Goal: Answer question/provide support: Share knowledge or assist other users

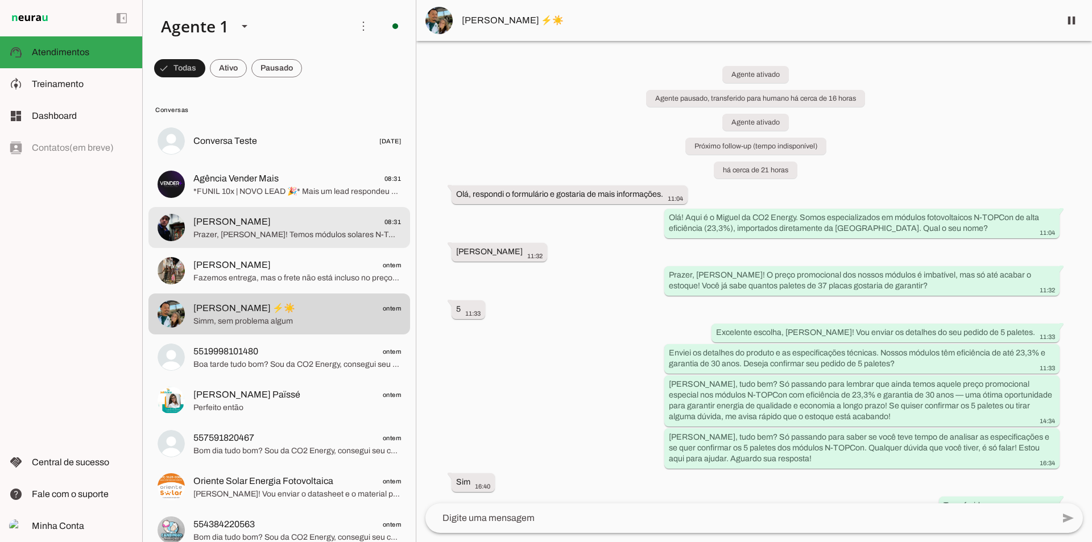
click at [243, 238] on span "Prazer, [PERSON_NAME]! Temos módulos solares N-TOPCon importados da [GEOGRAPHIC…" at bounding box center [297, 234] width 208 height 11
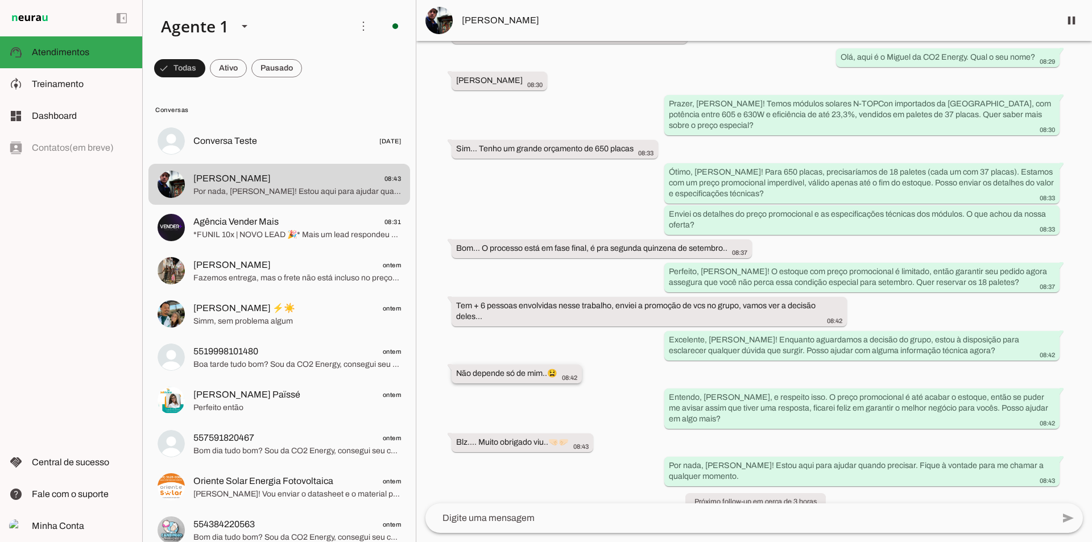
scroll to position [96, 0]
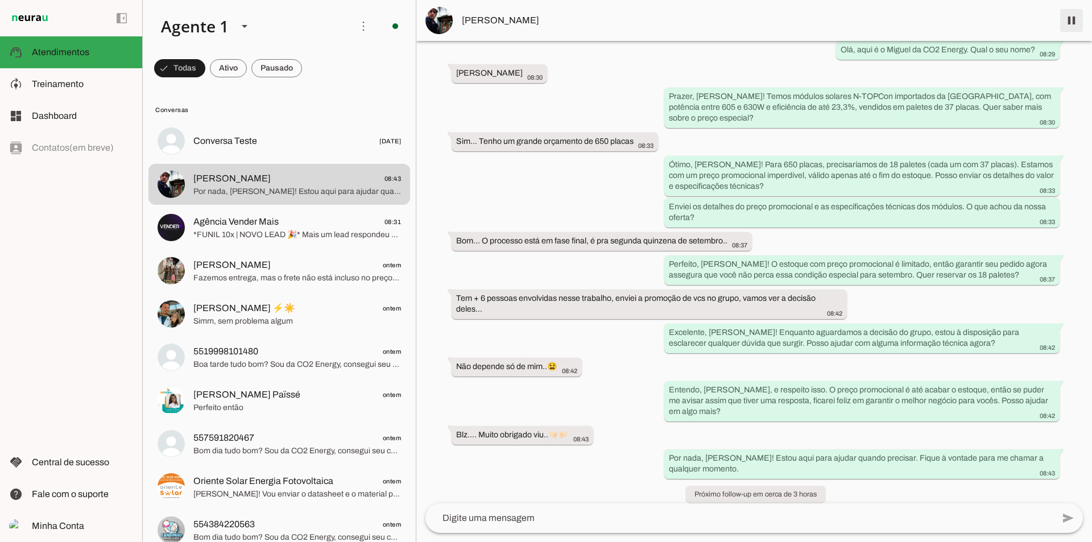
click at [1064, 16] on span at bounding box center [1071, 20] width 27 height 27
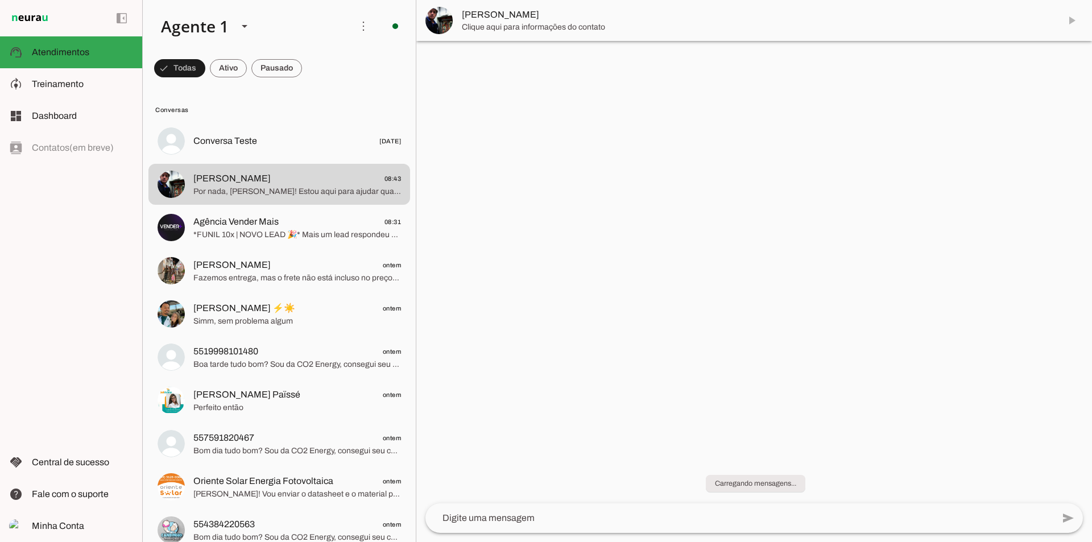
scroll to position [0, 0]
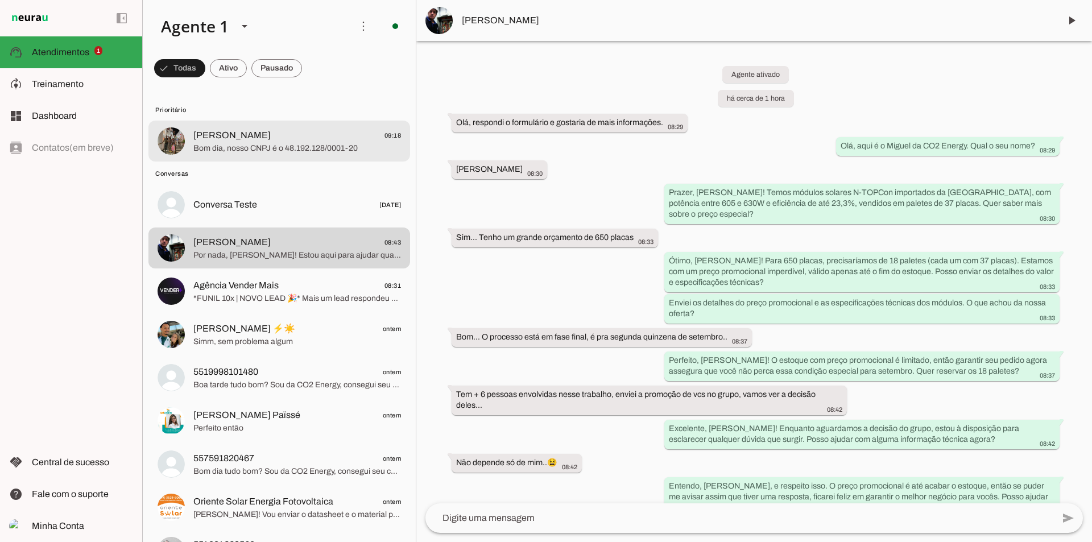
click at [321, 143] on span "Bom dia, nosso CNPJ é o 48.192.128/0001-20" at bounding box center [297, 148] width 208 height 11
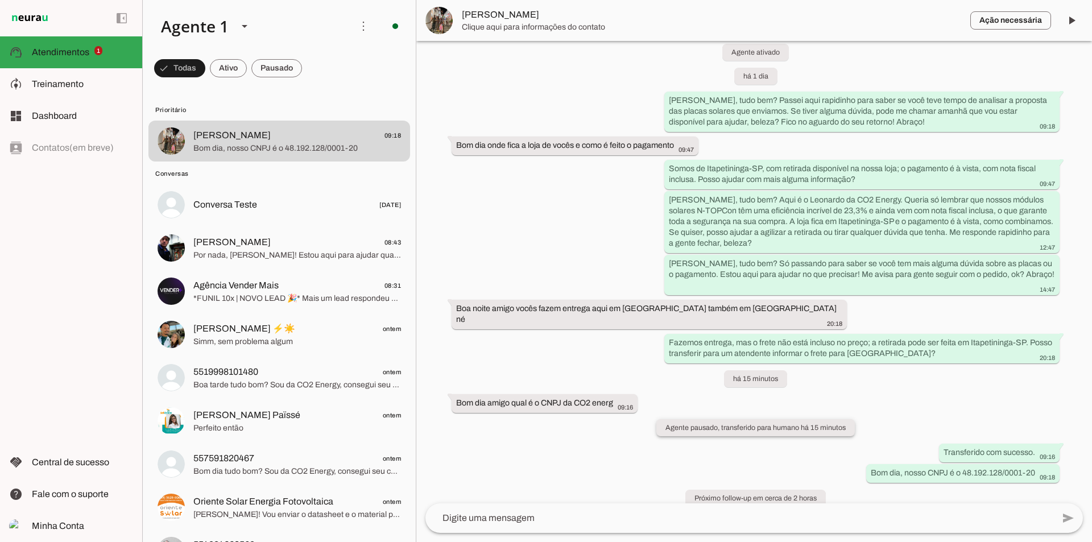
scroll to position [512, 0]
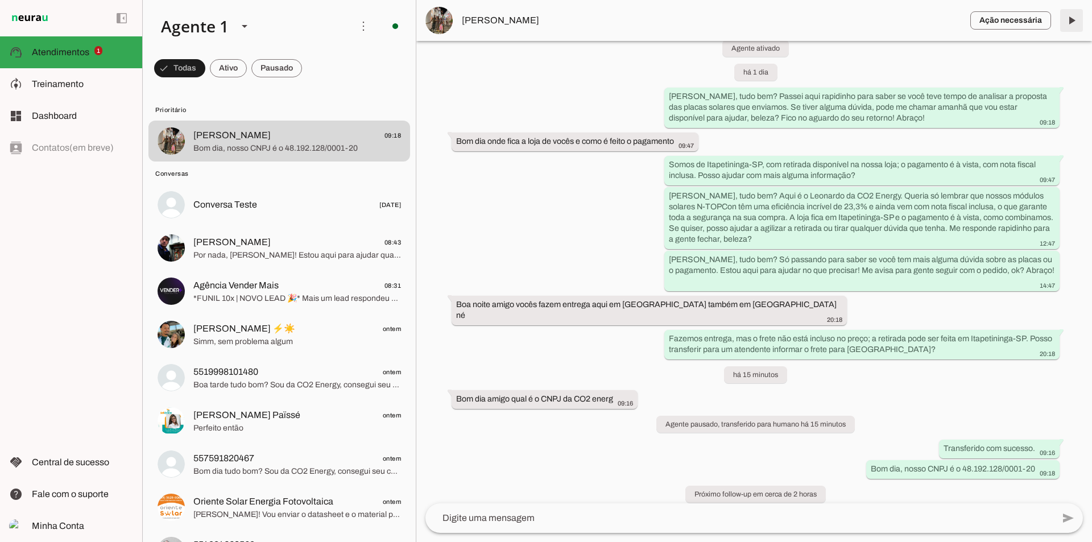
click at [1070, 15] on span at bounding box center [1071, 20] width 27 height 27
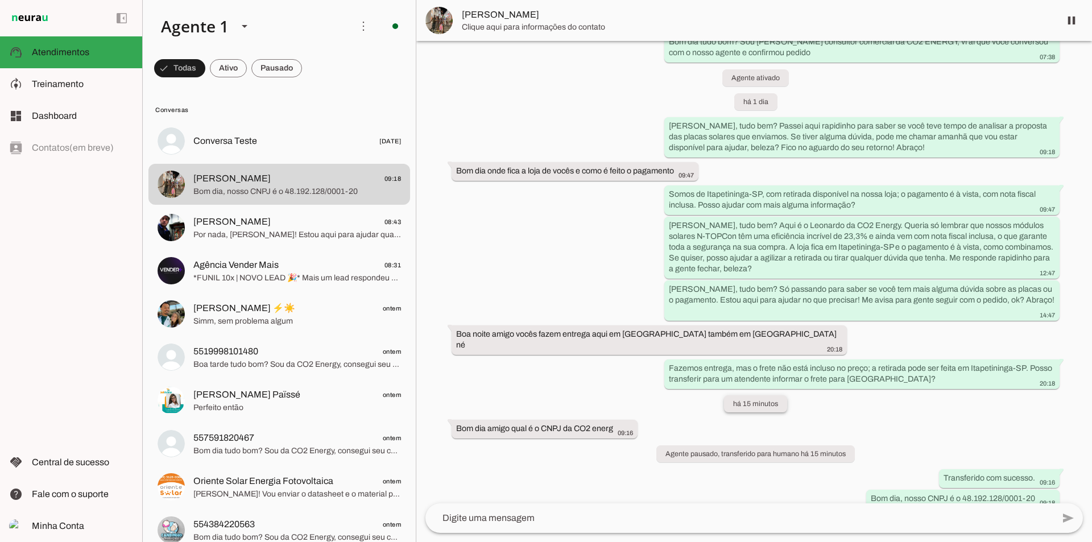
scroll to position [536, 0]
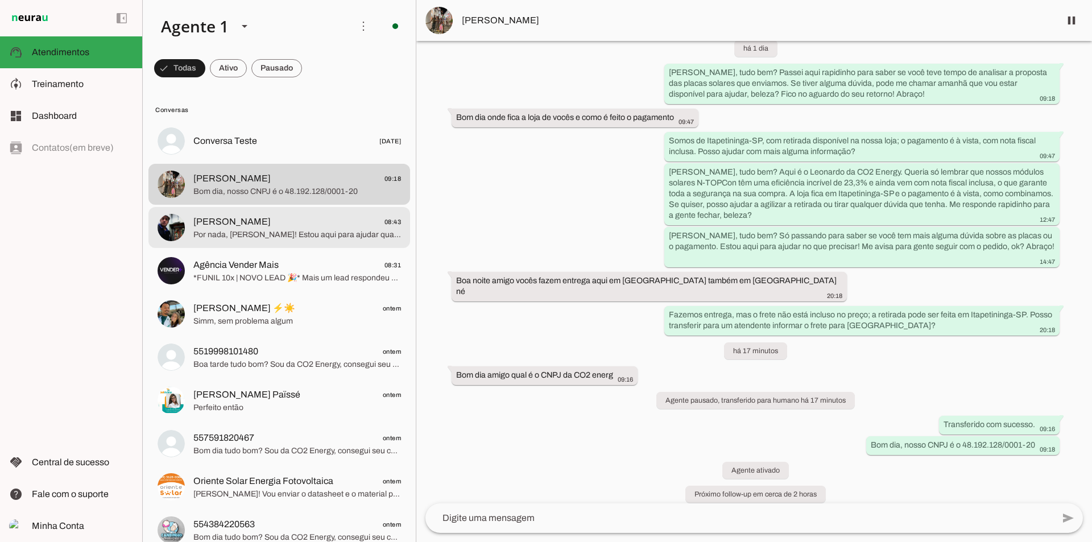
click at [264, 161] on md-item "Carlos Duarte 08:43 Por nada, Carlos! Estou aqui para ajudar quando precisar. F…" at bounding box center [279, 141] width 262 height 41
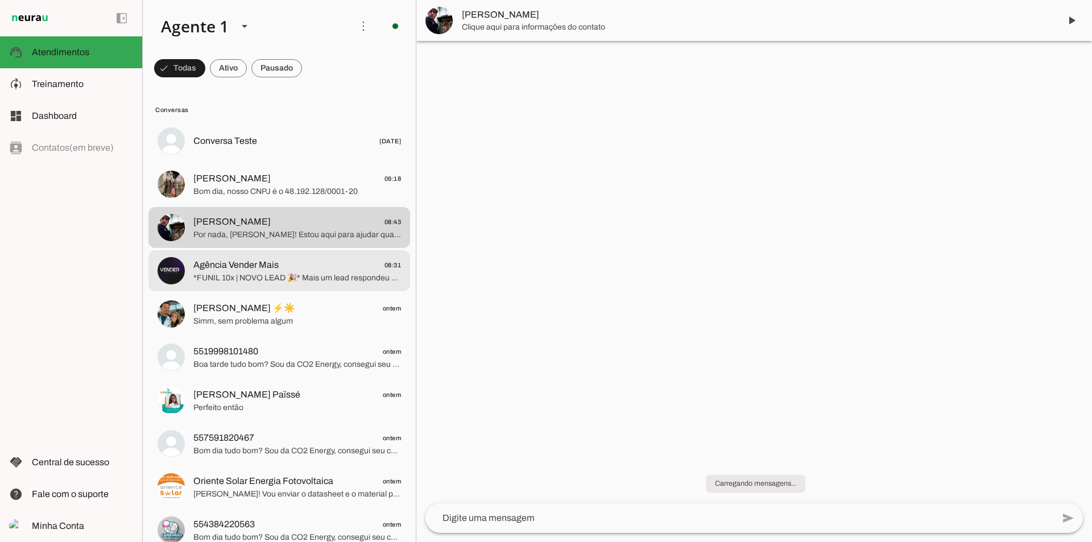
scroll to position [120, 0]
